Goal: Task Accomplishment & Management: Manage account settings

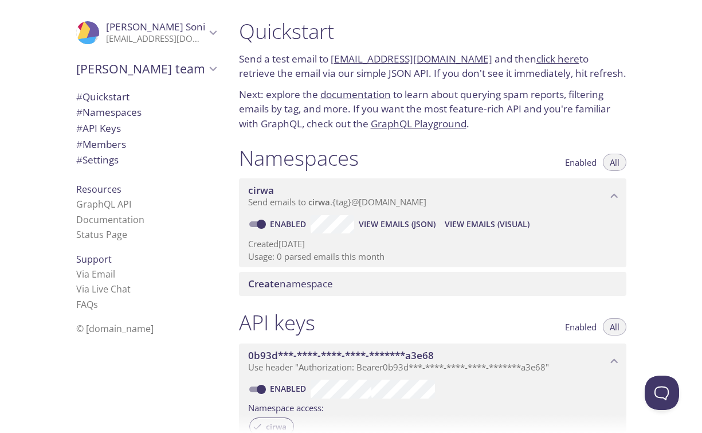
scroll to position [423, 0]
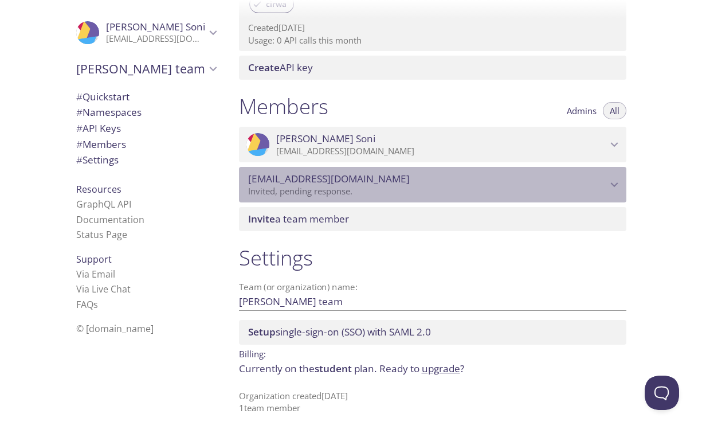
click at [397, 178] on span "[EMAIL_ADDRESS][DOMAIN_NAME]" at bounding box center [427, 179] width 359 height 13
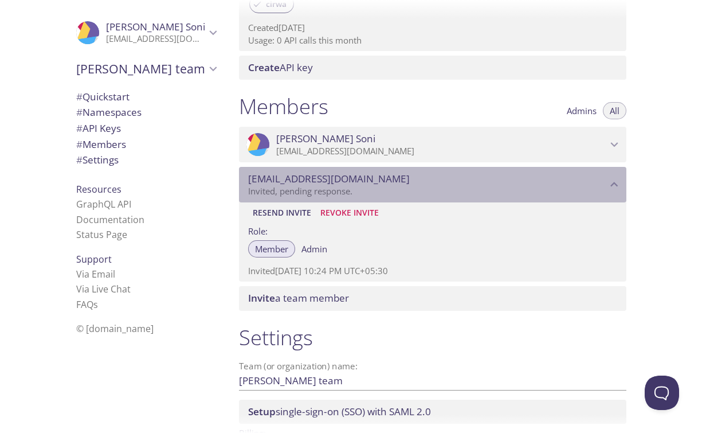
click at [397, 178] on span "[EMAIL_ADDRESS][DOMAIN_NAME]" at bounding box center [427, 179] width 359 height 13
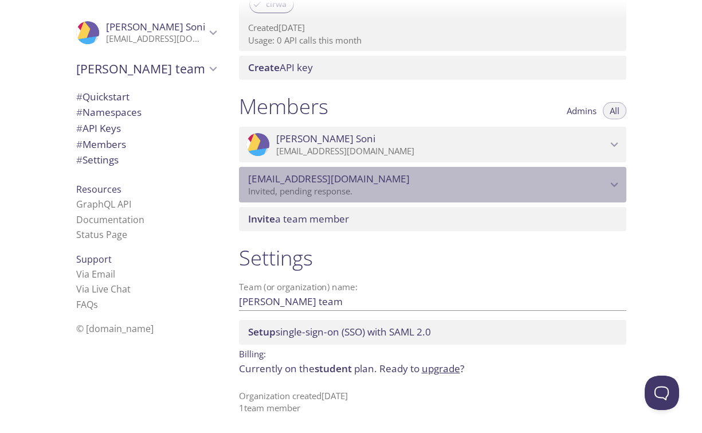
click at [397, 178] on span "[EMAIL_ADDRESS][DOMAIN_NAME]" at bounding box center [427, 179] width 359 height 13
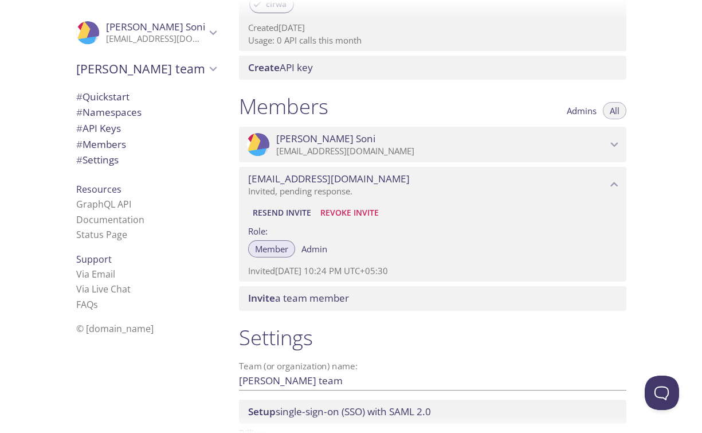
click at [315, 249] on span "Admin" at bounding box center [315, 249] width 26 height 0
click at [272, 249] on div "Member Admin" at bounding box center [291, 248] width 86 height 17
click at [337, 189] on p "Invited, pending response." at bounding box center [427, 191] width 359 height 11
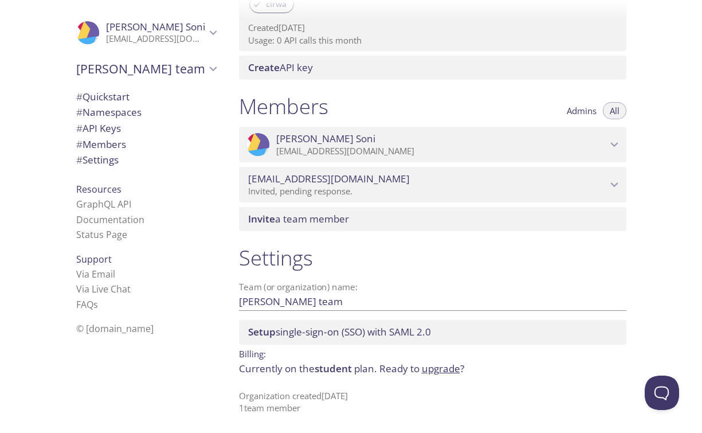
click at [337, 189] on p "Invited, pending response." at bounding box center [427, 191] width 359 height 11
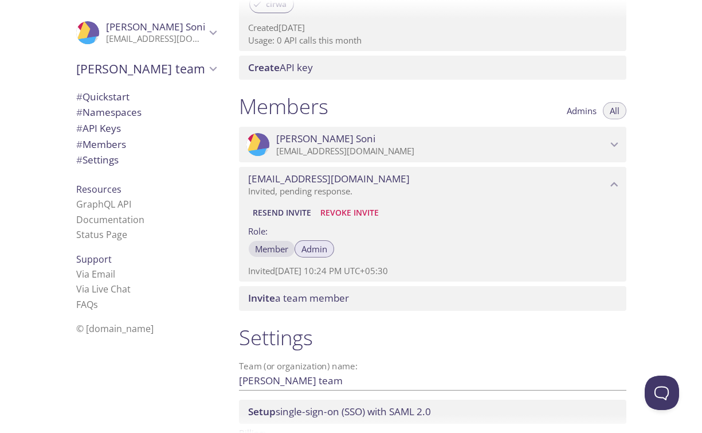
click at [283, 249] on span "Member" at bounding box center [271, 249] width 33 height 0
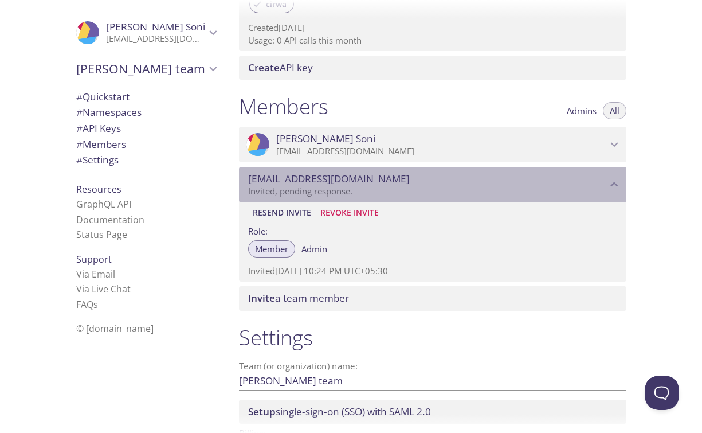
click at [367, 193] on p "Invited, pending response." at bounding box center [427, 191] width 359 height 11
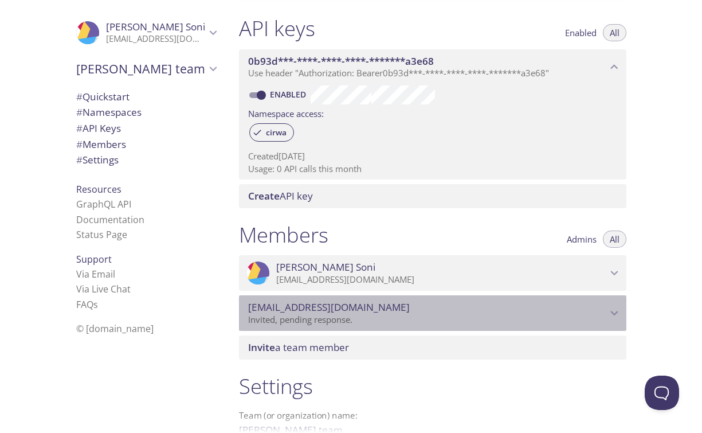
scroll to position [303, 0]
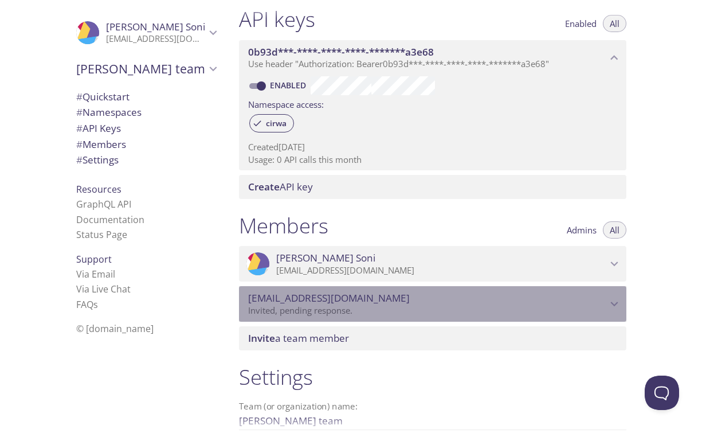
click at [346, 316] on div "[EMAIL_ADDRESS][DOMAIN_NAME] Invited, pending response." at bounding box center [433, 304] width 388 height 36
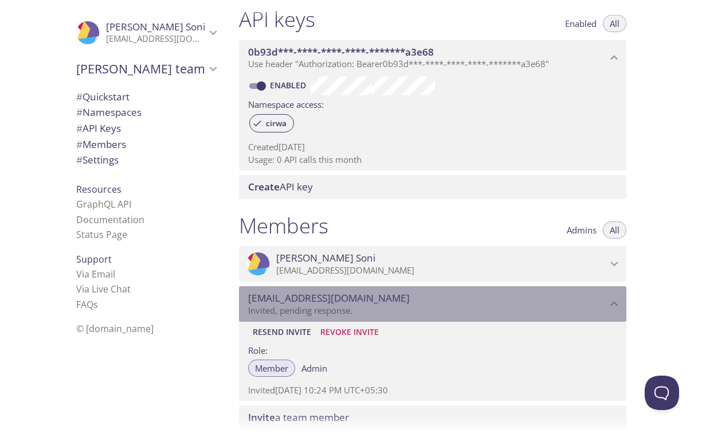
click at [353, 307] on p "Invited, pending response." at bounding box center [427, 310] width 359 height 11
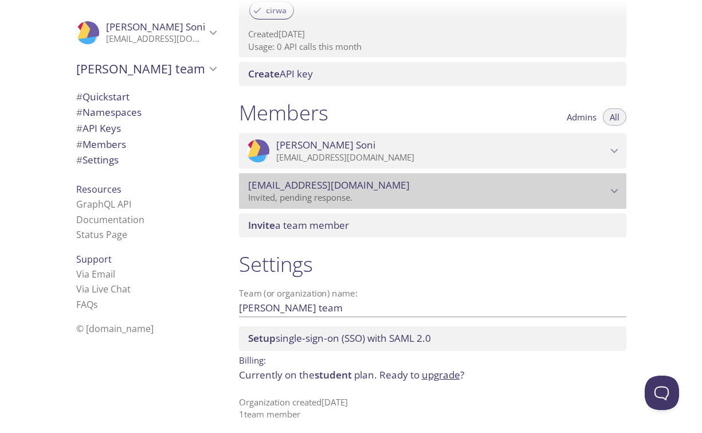
scroll to position [423, 0]
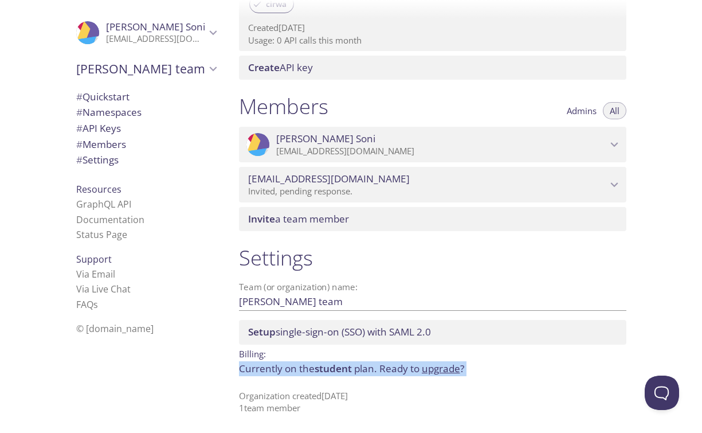
drag, startPoint x: 237, startPoint y: 364, endPoint x: 303, endPoint y: 382, distance: 67.9
click at [303, 382] on div "Settings Team (or organization) name: [PERSON_NAME] team Save Setup single-sign…" at bounding box center [433, 329] width 406 height 183
click at [290, 371] on p "Currently on the student plan. Ready to upgrade ?" at bounding box center [433, 368] width 388 height 15
drag, startPoint x: 240, startPoint y: 368, endPoint x: 249, endPoint y: 384, distance: 17.7
click at [249, 384] on div "Settings Team (or organization) name: [PERSON_NAME] team Save Setup single-sign…" at bounding box center [433, 329] width 406 height 183
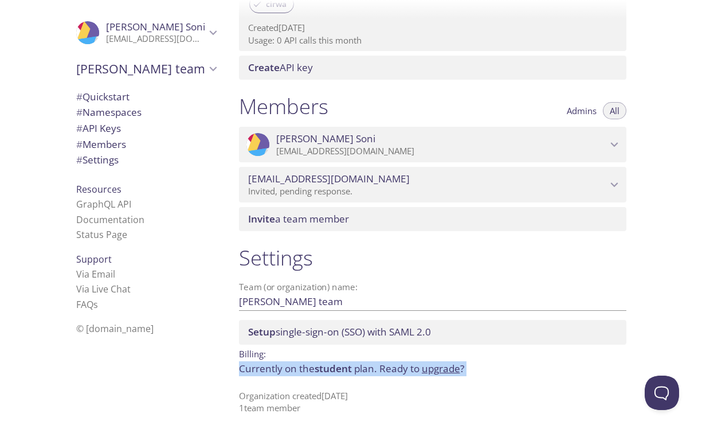
click at [247, 375] on p "Currently on the student plan. Ready to upgrade ?" at bounding box center [433, 368] width 388 height 15
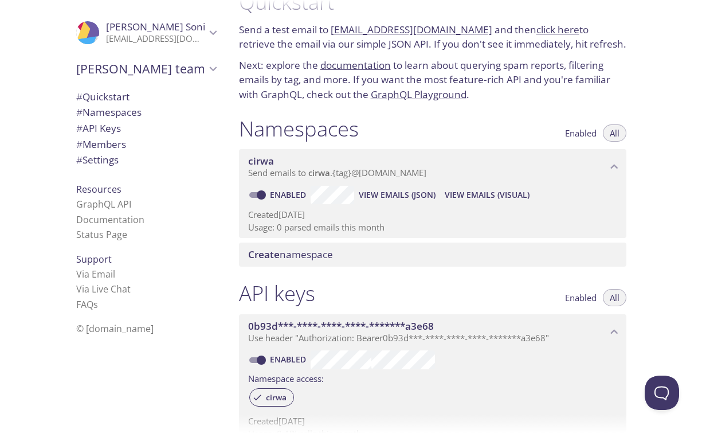
scroll to position [0, 0]
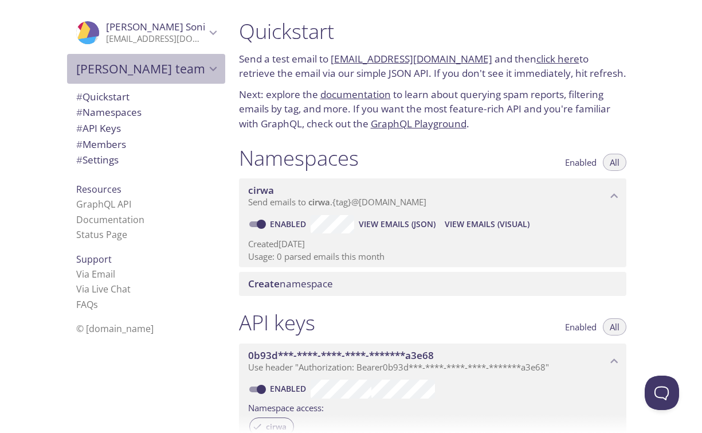
click at [139, 67] on span "[PERSON_NAME] team" at bounding box center [141, 69] width 130 height 16
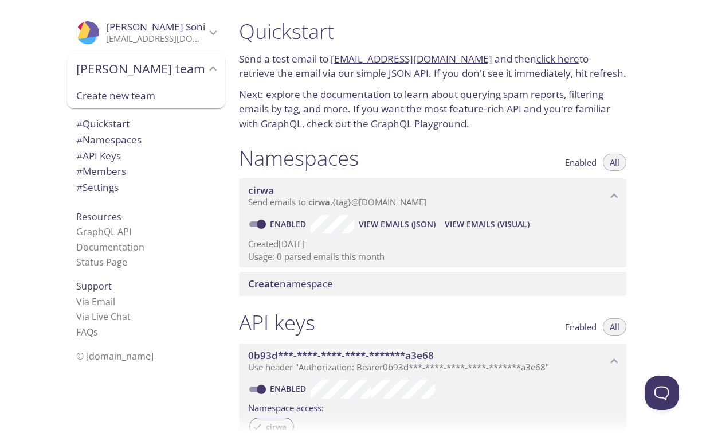
click at [160, 66] on span "[PERSON_NAME] team" at bounding box center [141, 69] width 130 height 16
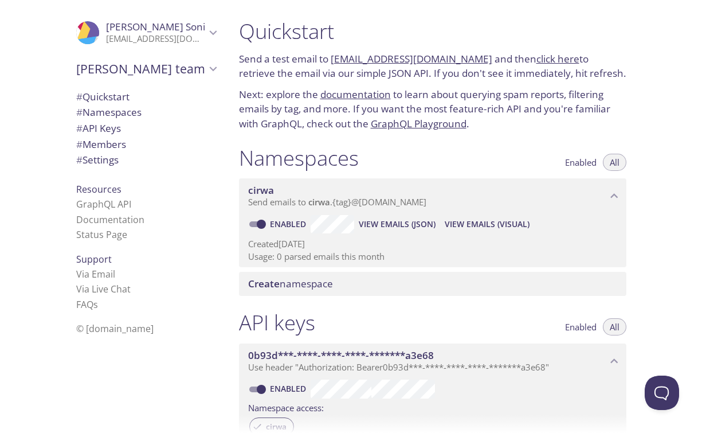
click at [160, 42] on p "[EMAIL_ADDRESS][DOMAIN_NAME]" at bounding box center [156, 38] width 100 height 11
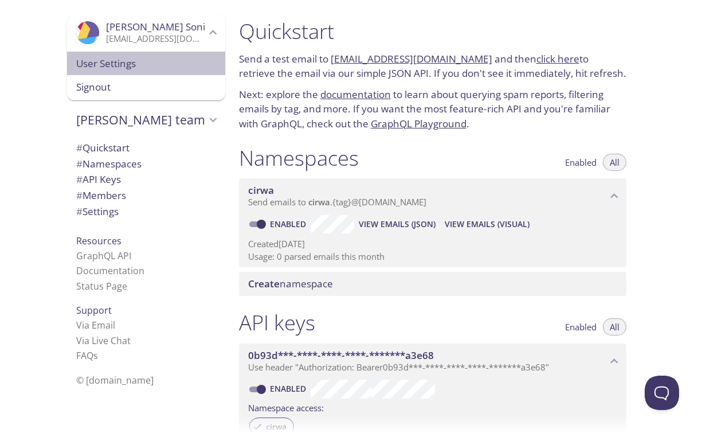
click at [155, 64] on span "User Settings" at bounding box center [146, 63] width 140 height 15
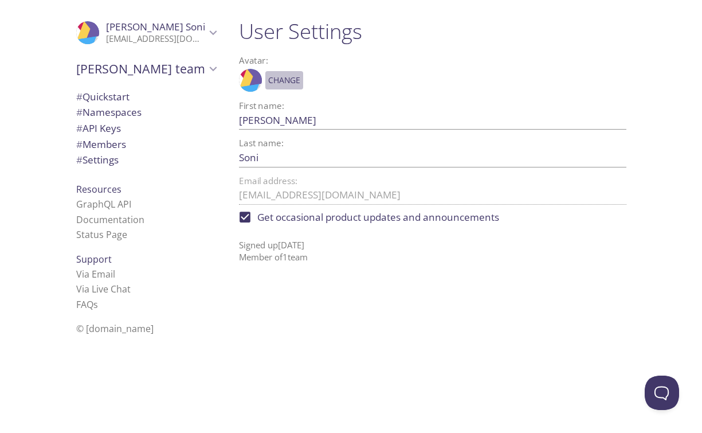
click at [274, 83] on span "Change" at bounding box center [284, 80] width 32 height 14
click at [306, 76] on span "Save" at bounding box center [315, 80] width 19 height 14
click at [124, 201] on link "GraphQL API" at bounding box center [103, 204] width 55 height 13
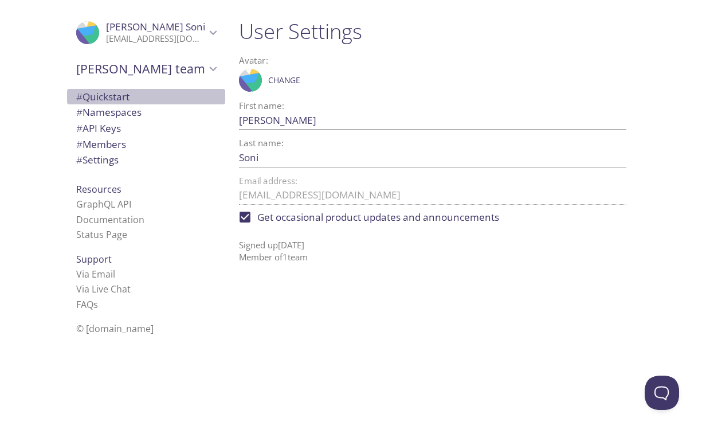
click at [153, 91] on span "# Quickstart" at bounding box center [146, 96] width 140 height 15
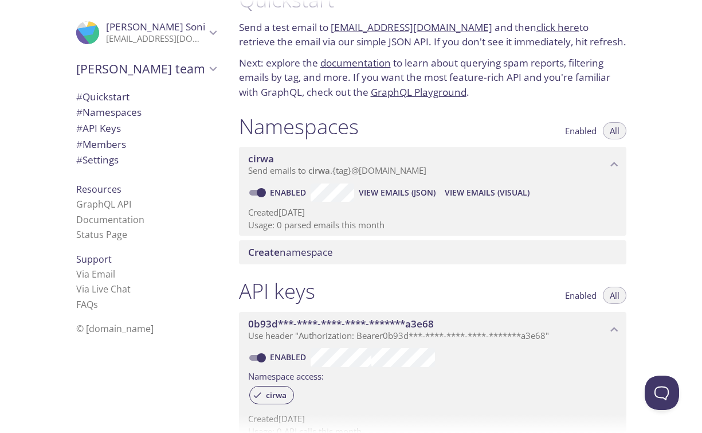
scroll to position [35, 0]
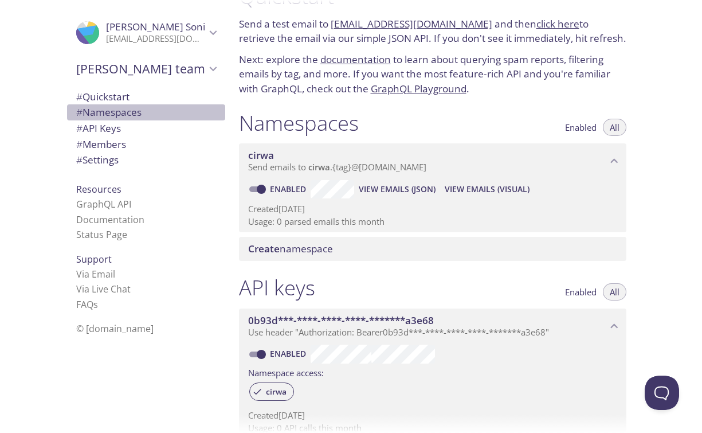
click at [151, 109] on span "# Namespaces" at bounding box center [146, 112] width 140 height 15
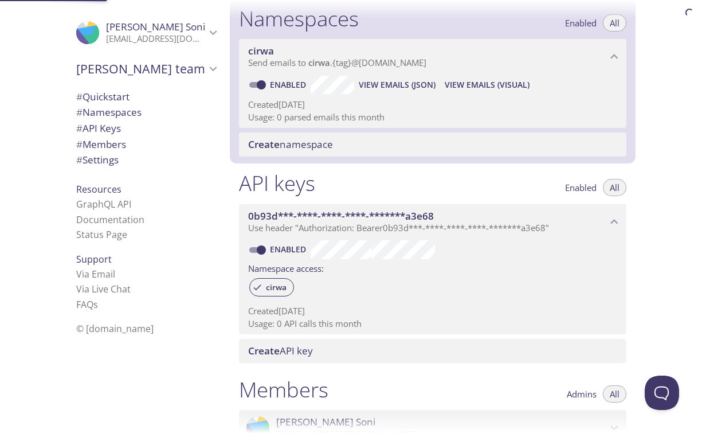
scroll to position [145, 0]
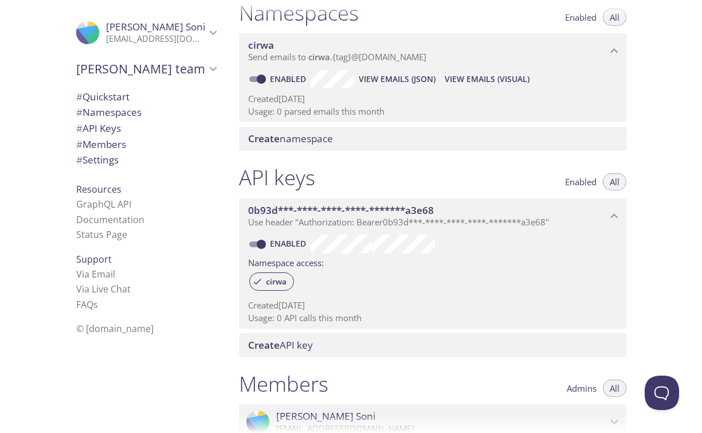
click at [315, 52] on span "cirwa" at bounding box center [319, 56] width 22 height 11
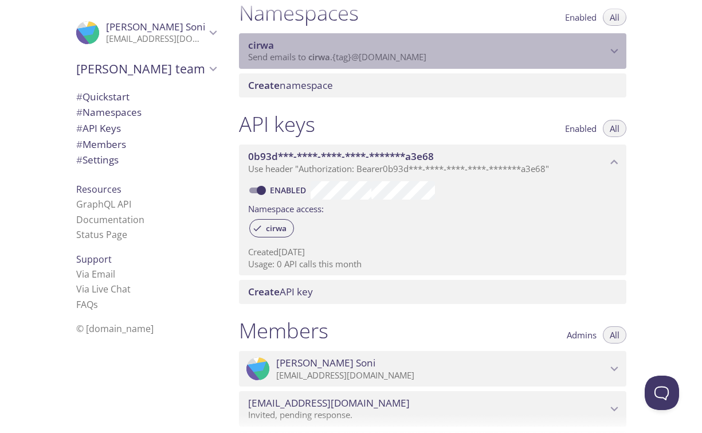
click at [315, 52] on span "cirwa" at bounding box center [319, 56] width 22 height 11
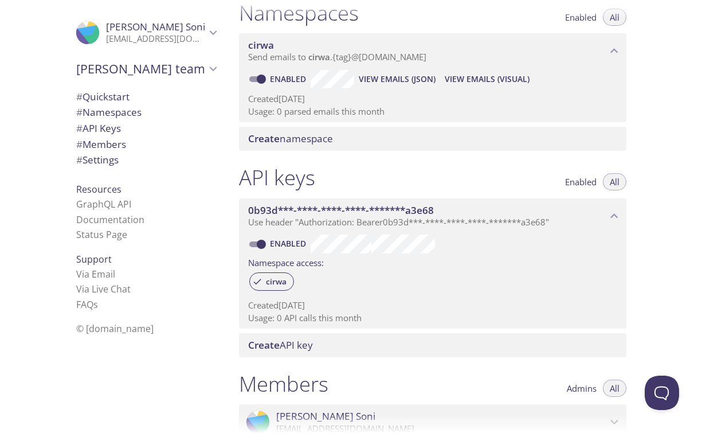
click at [420, 79] on span "View Emails (JSON)" at bounding box center [397, 79] width 77 height 14
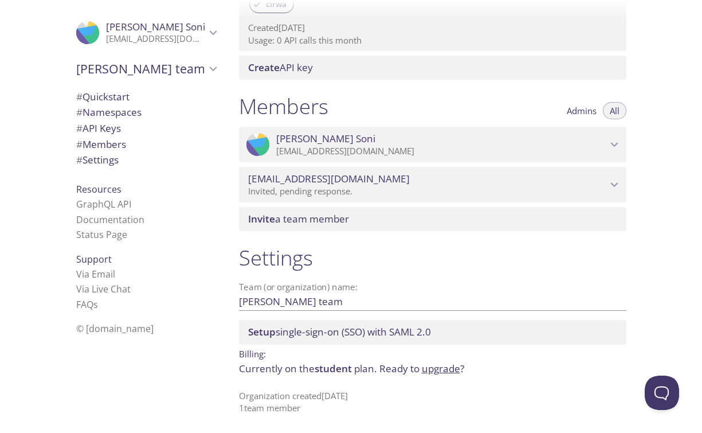
scroll to position [0, 0]
